Goal: Transaction & Acquisition: Purchase product/service

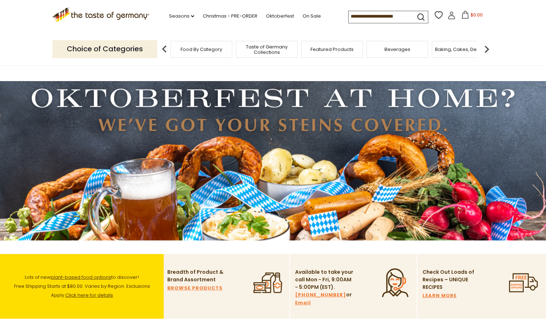
click at [394, 16] on input at bounding box center [379, 16] width 61 height 10
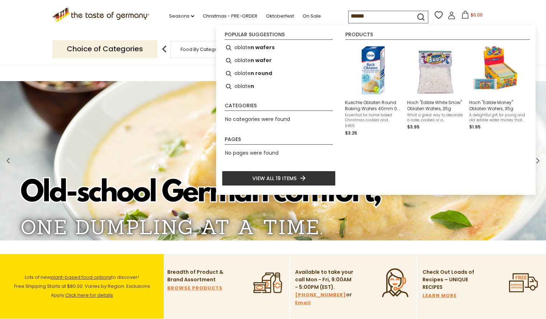
type input "*******"
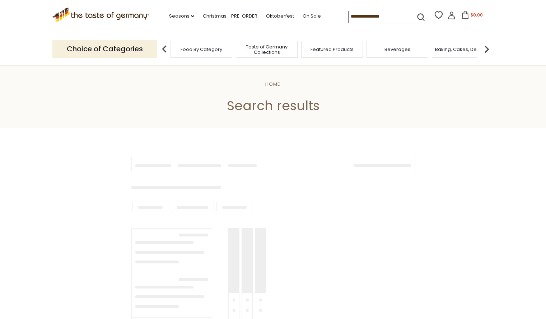
type input "*******"
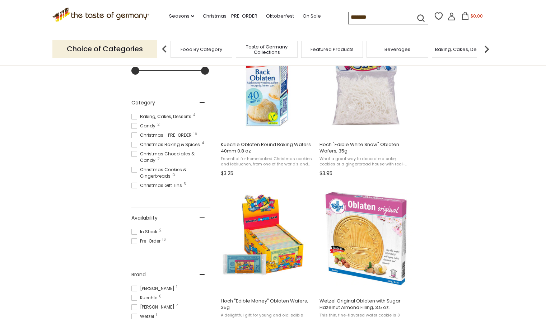
scroll to position [174, 0]
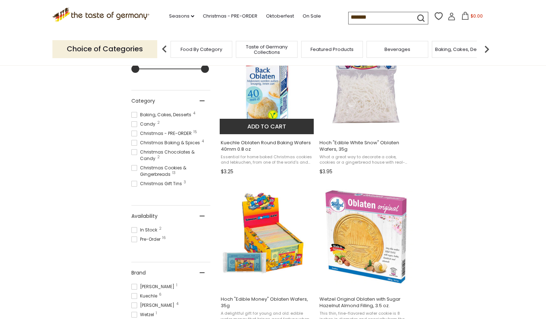
click at [293, 142] on span "Kuechle Oblaten Round Baking Wafers 40mm 0.8 oz" at bounding box center [267, 146] width 93 height 13
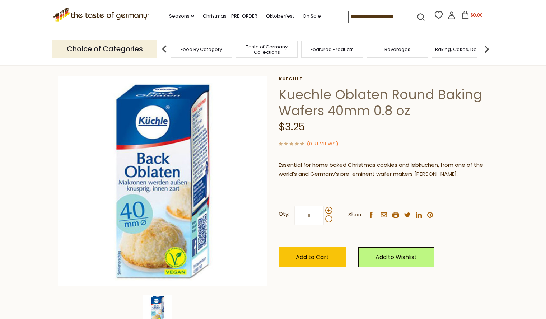
scroll to position [28, 0]
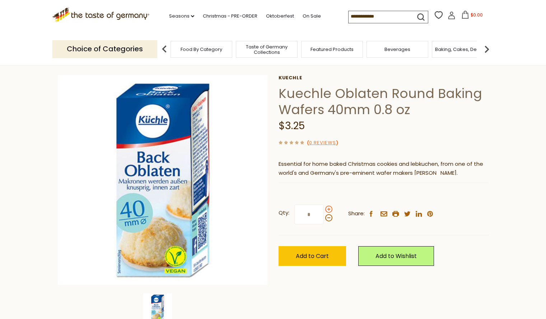
click at [331, 210] on span at bounding box center [328, 209] width 7 height 7
click at [324, 210] on input "*" at bounding box center [309, 215] width 29 height 20
click at [330, 210] on span at bounding box center [328, 209] width 7 height 7
click at [324, 210] on input "*" at bounding box center [309, 215] width 29 height 20
click at [365, 189] on div "Kuechle Kuechle Oblaten Round Baking Wafers 40mm 0.8 oz $3.25 ( 0 Reviews ) Ess…" at bounding box center [384, 178] width 210 height 207
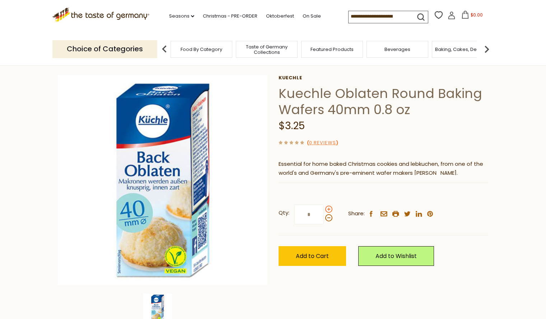
click at [330, 210] on span at bounding box center [328, 209] width 7 height 7
click at [324, 210] on input "*" at bounding box center [309, 215] width 29 height 20
type input "*"
click at [373, 190] on div "Kuechle Kuechle Oblaten Round Baking Wafers 40mm 0.8 oz $3.25 ( 0 Reviews ) Ess…" at bounding box center [384, 178] width 210 height 207
click at [292, 246] on button "Add to Cart" at bounding box center [313, 256] width 68 height 20
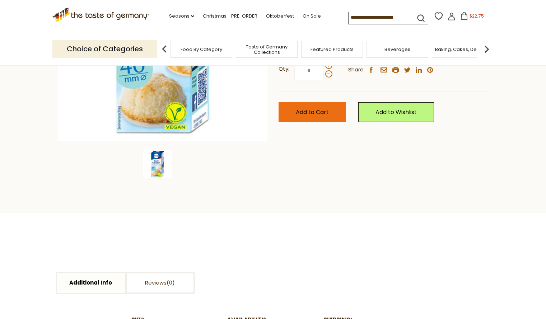
scroll to position [168, 0]
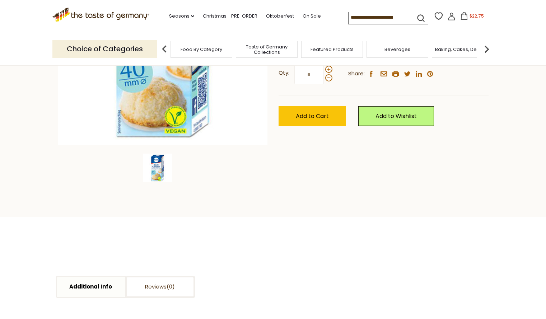
click at [472, 17] on span "$22.75" at bounding box center [477, 16] width 14 height 6
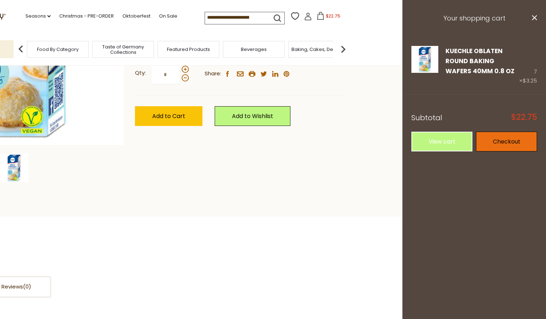
click at [509, 140] on link "Checkout" at bounding box center [506, 142] width 61 height 20
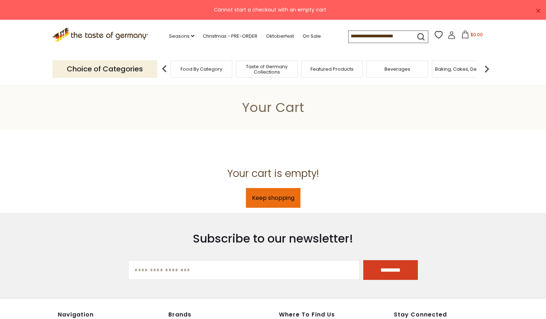
click at [291, 195] on link "Keep shopping" at bounding box center [273, 198] width 55 height 20
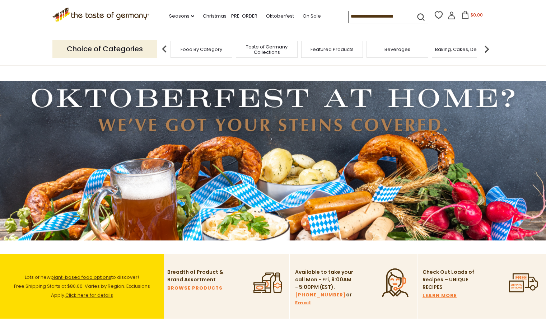
click at [377, 16] on input at bounding box center [379, 16] width 61 height 10
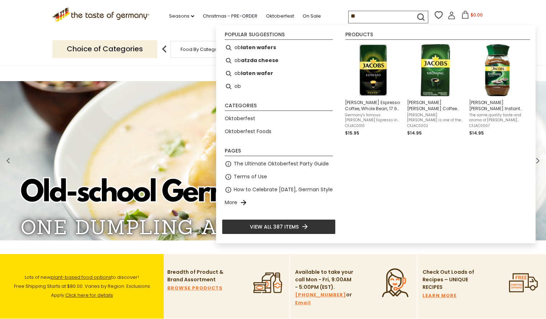
click at [264, 47] on b "laten wafers" at bounding box center [258, 47] width 35 height 8
type input "**********"
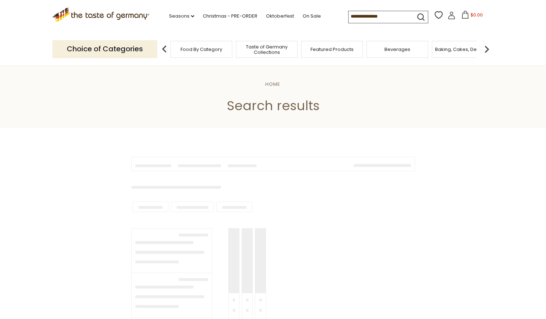
type input "**********"
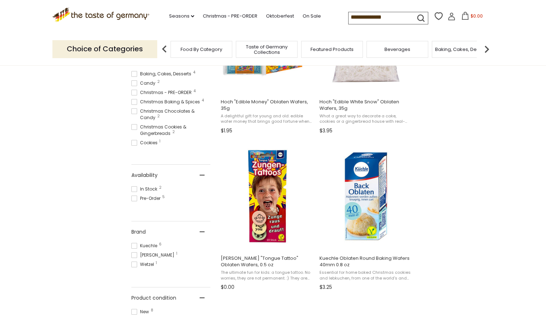
scroll to position [216, 0]
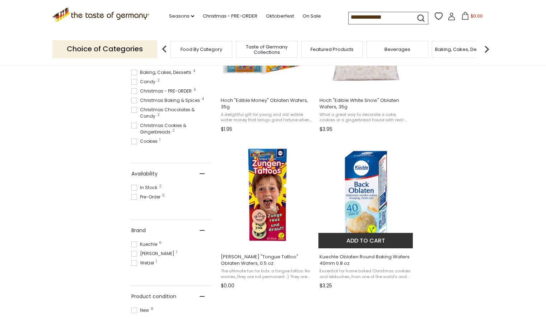
click at [377, 198] on img "Kuechle Oblaten Round Baking Wafers 40mm 0.8 oz" at bounding box center [366, 194] width 95 height 95
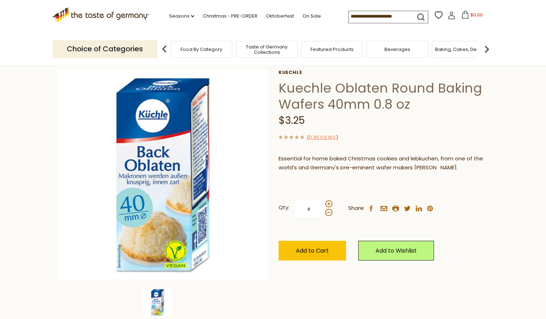
scroll to position [32, 0]
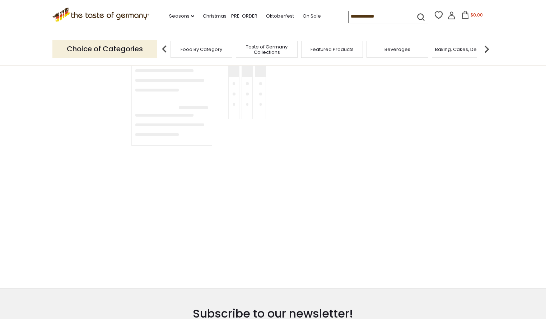
type input "**********"
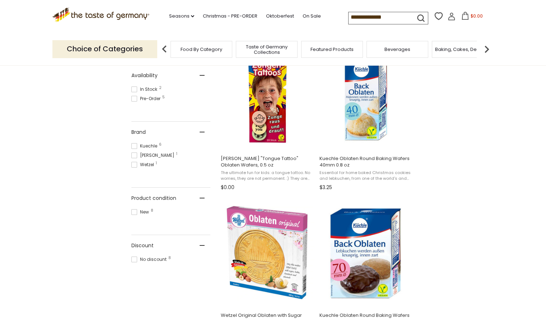
scroll to position [314, 0]
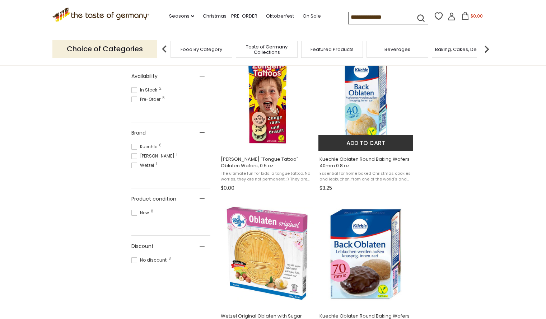
click at [372, 102] on img "Kuechle Oblaten Round Baking Wafers 40mm 0.8 oz" at bounding box center [366, 97] width 95 height 95
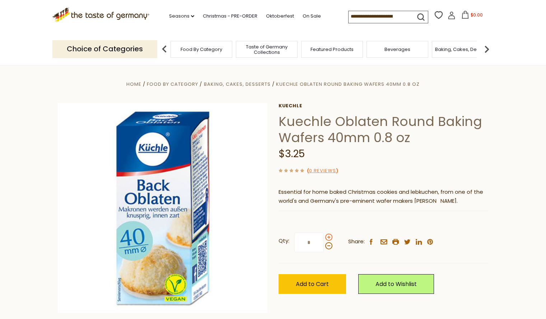
click at [328, 236] on span at bounding box center [328, 237] width 7 height 7
click at [324, 236] on input "*" at bounding box center [309, 243] width 29 height 20
click at [375, 222] on div "Qty: * Share: facebook email printer twitter linkedin pinterest" at bounding box center [384, 243] width 210 height 42
click at [331, 240] on span at bounding box center [328, 237] width 7 height 7
click at [324, 240] on input "*" at bounding box center [309, 243] width 29 height 20
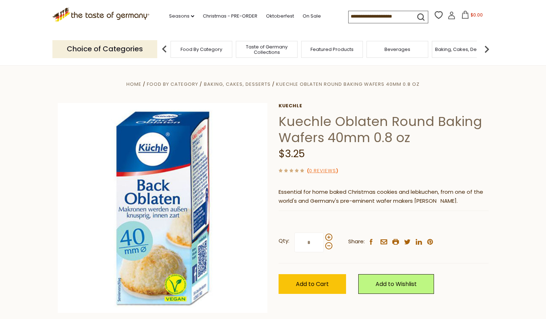
click at [366, 222] on div "Qty: * Share: facebook email printer twitter linkedin pinterest" at bounding box center [384, 243] width 210 height 42
click at [328, 237] on span at bounding box center [328, 237] width 7 height 7
click at [324, 237] on input "*" at bounding box center [309, 243] width 29 height 20
type input "*"
click at [529, 181] on section "Home Food By Category Baking, Cakes, Desserts Kuechle Oblaten Round Baking Wafe…" at bounding box center [273, 225] width 546 height 320
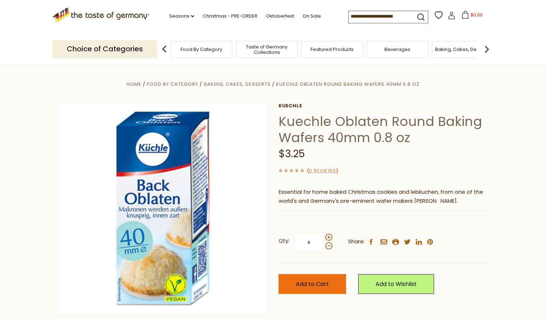
click at [296, 280] on span "Add to Cart" at bounding box center [312, 284] width 33 height 8
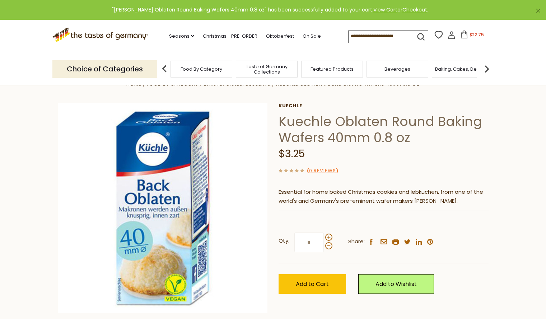
click at [474, 37] on span "$22.75" at bounding box center [477, 35] width 14 height 6
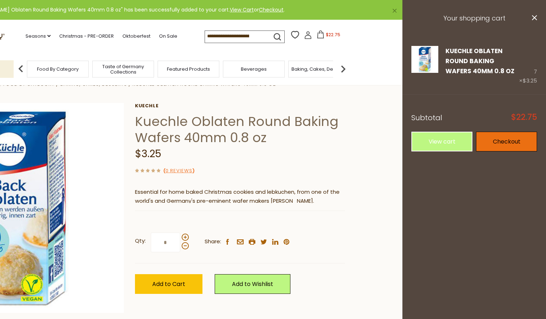
click at [522, 139] on link "Checkout" at bounding box center [506, 142] width 61 height 20
